Goal: Consume media (video, audio): Consume media (video, audio)

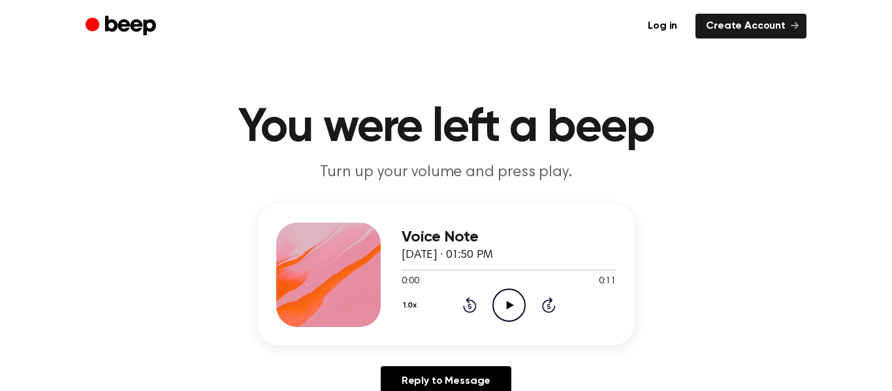
click at [508, 305] on icon at bounding box center [509, 305] width 7 height 8
click at [514, 308] on icon "Play Audio" at bounding box center [508, 304] width 33 height 33
click at [503, 304] on icon "Play Audio" at bounding box center [508, 304] width 33 height 33
click at [503, 304] on icon "Pause Audio" at bounding box center [508, 304] width 33 height 33
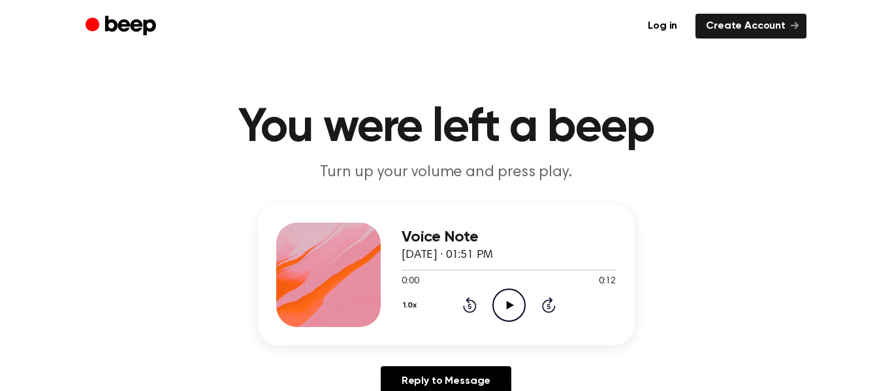
click at [504, 305] on icon "Play Audio" at bounding box center [508, 304] width 33 height 33
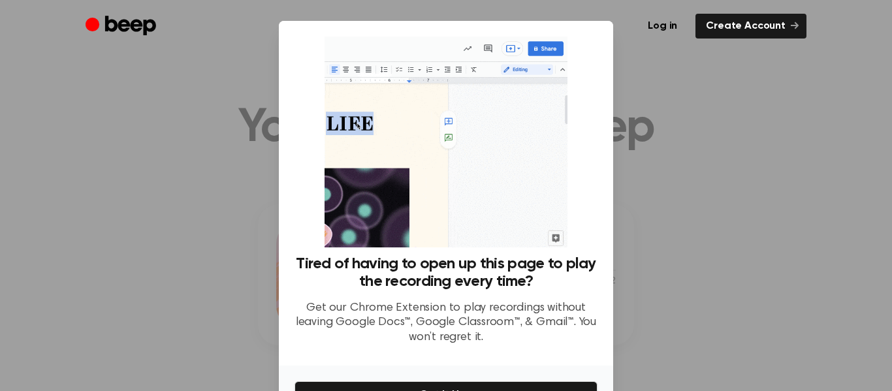
click at [504, 305] on p "Get our Chrome Extension to play recordings without leaving Google Docs™, Googl…" at bounding box center [445, 323] width 303 height 44
click at [725, 265] on div at bounding box center [446, 195] width 892 height 391
click at [766, 124] on div at bounding box center [446, 195] width 892 height 391
click at [714, 168] on div at bounding box center [446, 195] width 892 height 391
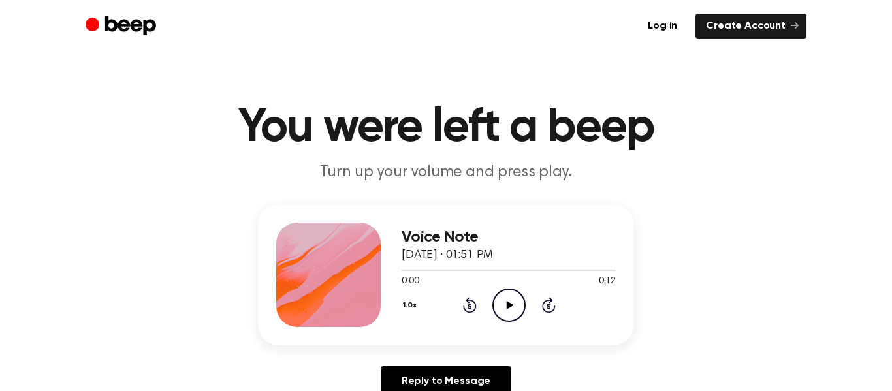
click at [508, 313] on icon "Play Audio" at bounding box center [508, 304] width 33 height 33
click at [509, 313] on icon "Play Audio" at bounding box center [508, 304] width 33 height 33
click at [506, 307] on icon "Play Audio" at bounding box center [508, 304] width 33 height 33
click at [551, 303] on icon "Skip 5 seconds" at bounding box center [548, 304] width 14 height 17
click at [511, 309] on icon "Play Audio" at bounding box center [508, 304] width 33 height 33
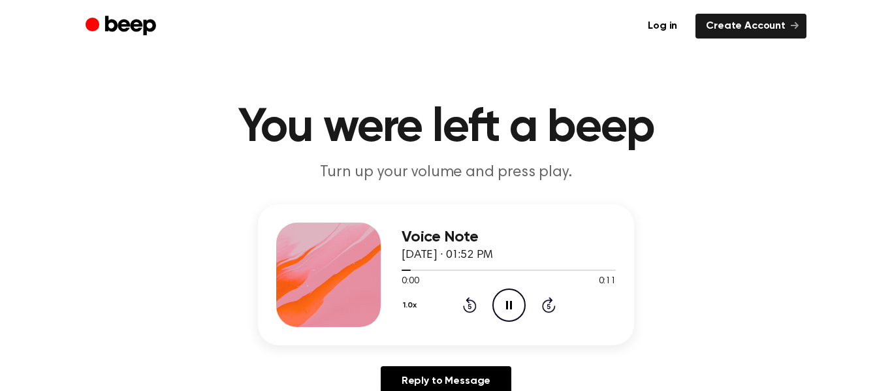
click at [418, 303] on button "1.0x" at bounding box center [411, 305] width 20 height 22
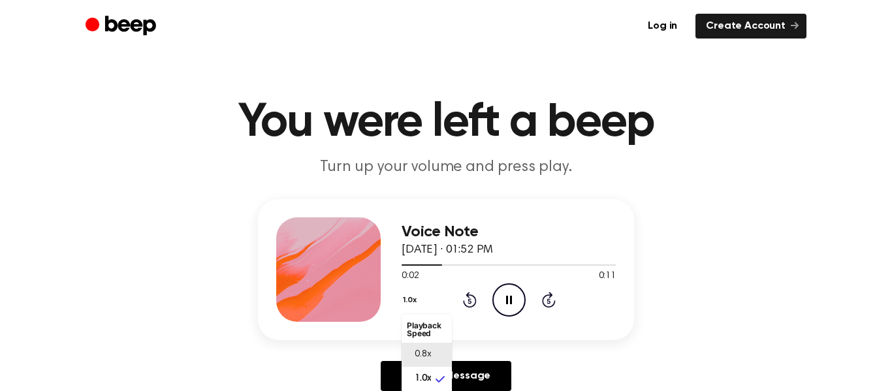
scroll to position [6, 0]
click at [427, 345] on span "0.8x" at bounding box center [422, 349] width 16 height 14
click at [416, 305] on button "0.8x" at bounding box center [412, 300] width 23 height 22
click at [422, 328] on li "Playback Speed" at bounding box center [426, 330] width 50 height 26
click at [424, 371] on span "1.0x" at bounding box center [422, 373] width 16 height 14
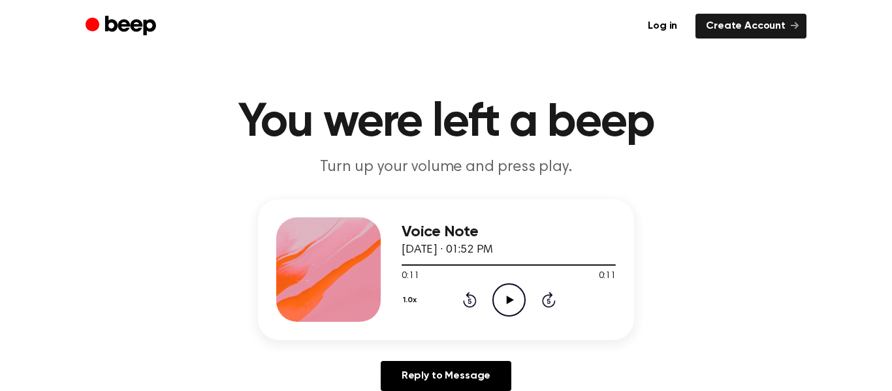
click at [506, 302] on icon at bounding box center [509, 300] width 7 height 8
click at [418, 305] on button "1.0x" at bounding box center [411, 300] width 20 height 22
click at [424, 349] on span "0.8x" at bounding box center [422, 355] width 16 height 14
click at [514, 294] on icon "Play Audio" at bounding box center [508, 299] width 33 height 33
click at [547, 295] on icon at bounding box center [549, 300] width 14 height 16
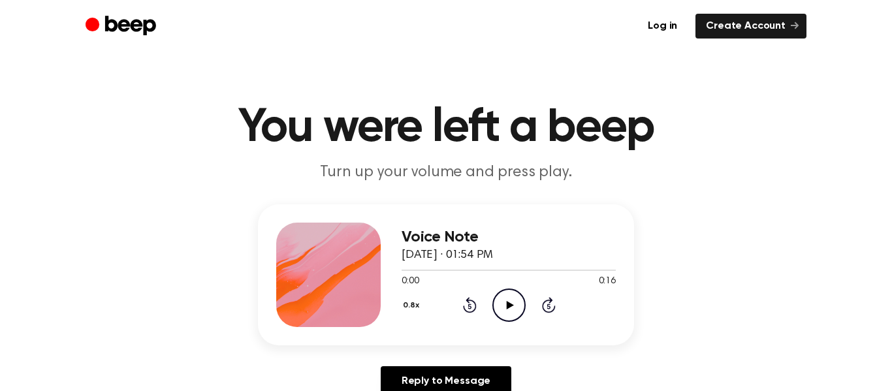
click at [514, 300] on icon "Play Audio" at bounding box center [508, 304] width 33 height 33
click at [409, 302] on button "0.8x" at bounding box center [412, 305] width 23 height 22
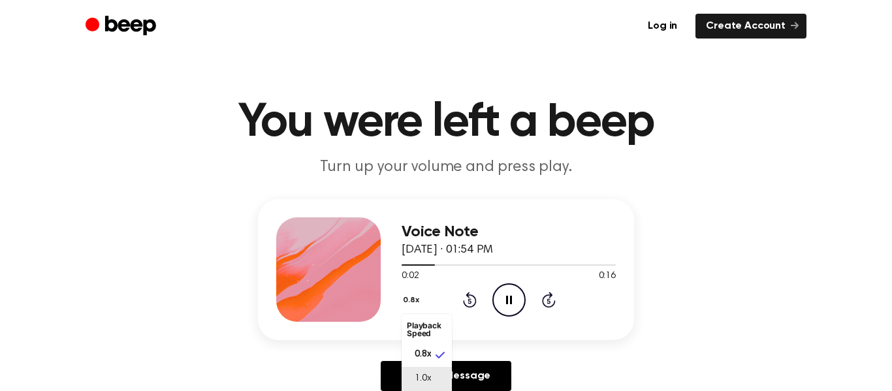
click at [435, 381] on li "1.0x" at bounding box center [426, 379] width 50 height 24
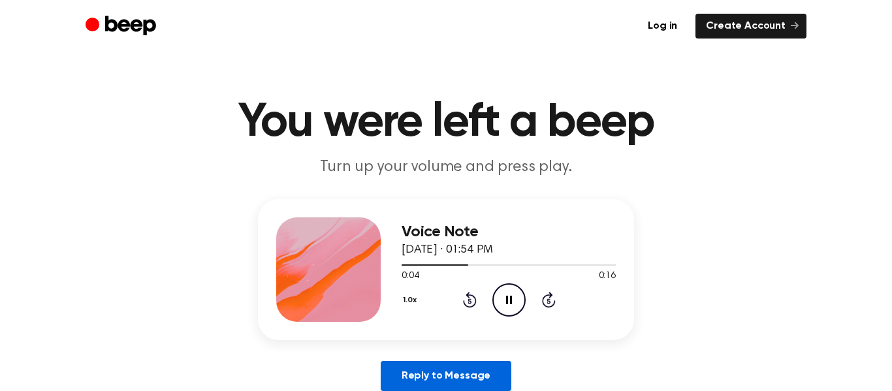
click at [470, 375] on link "Reply to Message" at bounding box center [445, 376] width 131 height 30
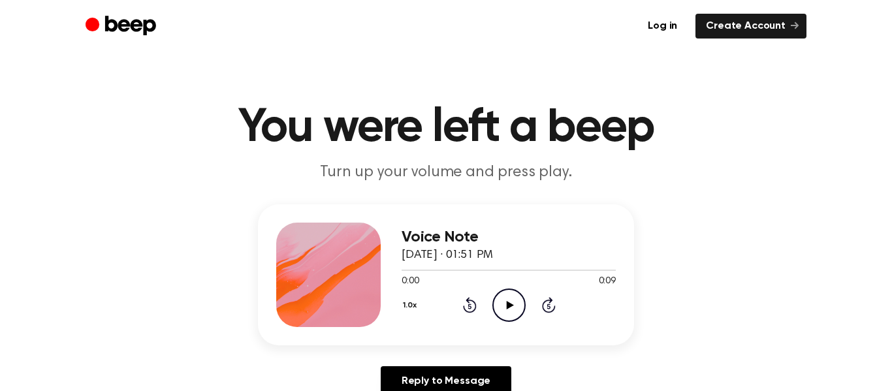
click at [504, 307] on icon "Play Audio" at bounding box center [508, 304] width 33 height 33
click at [495, 313] on circle at bounding box center [509, 305] width 32 height 32
